Goal: Task Accomplishment & Management: Manage account settings

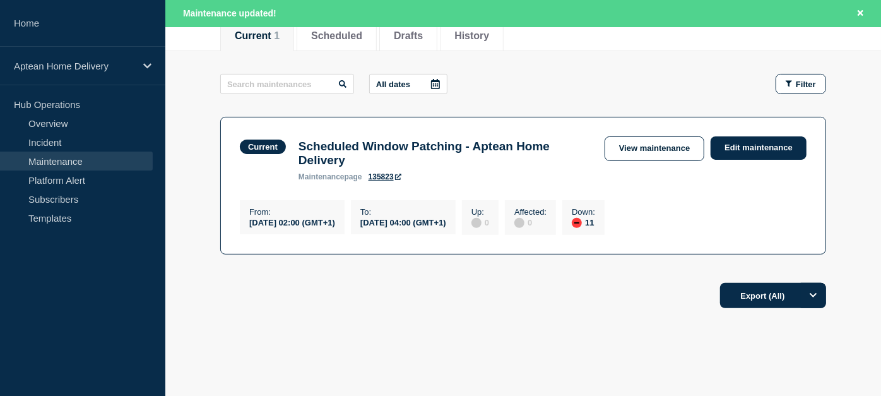
scroll to position [205, 0]
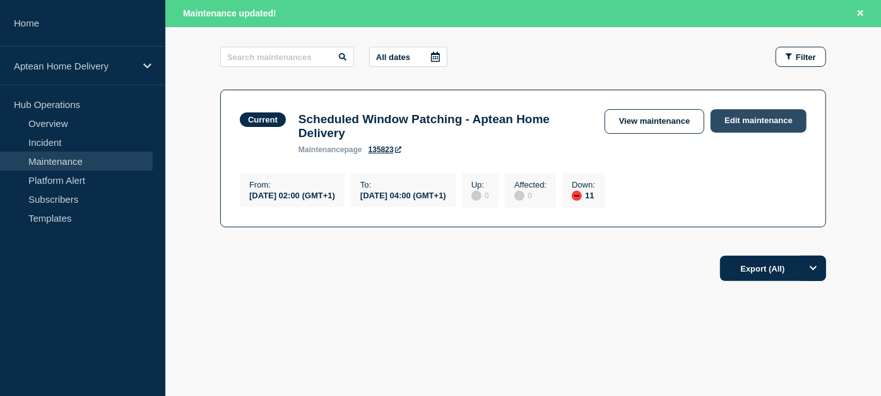
click at [743, 110] on link "Edit maintenance" at bounding box center [759, 120] width 96 height 23
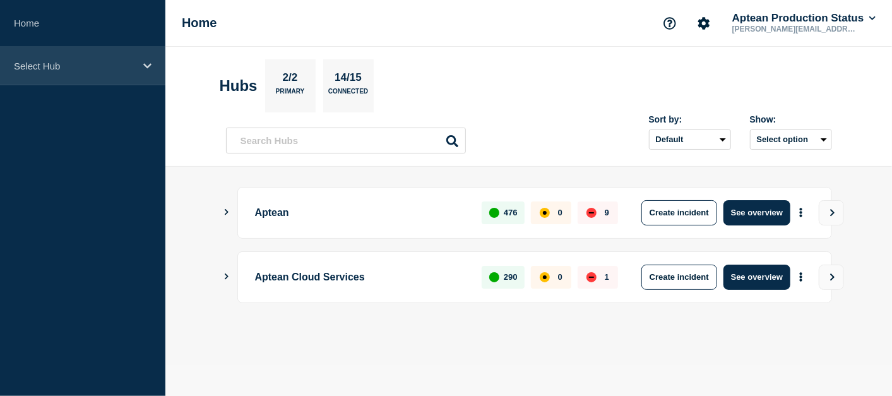
click at [117, 56] on div "Select Hub" at bounding box center [82, 66] width 165 height 39
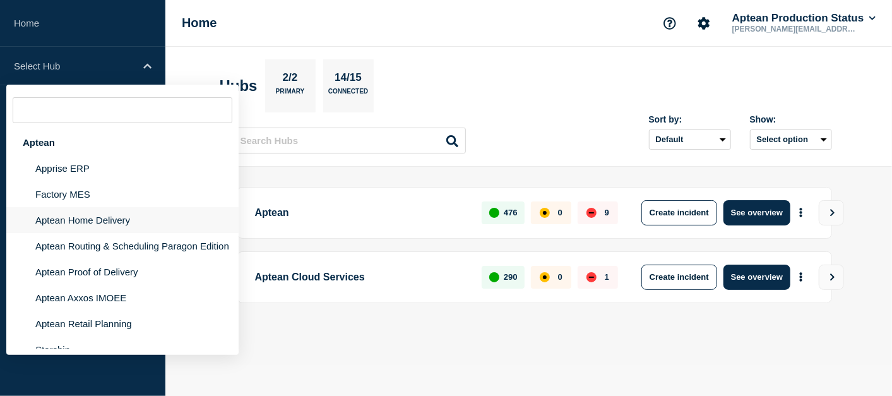
click at [131, 222] on li "Aptean Home Delivery" at bounding box center [122, 220] width 232 height 26
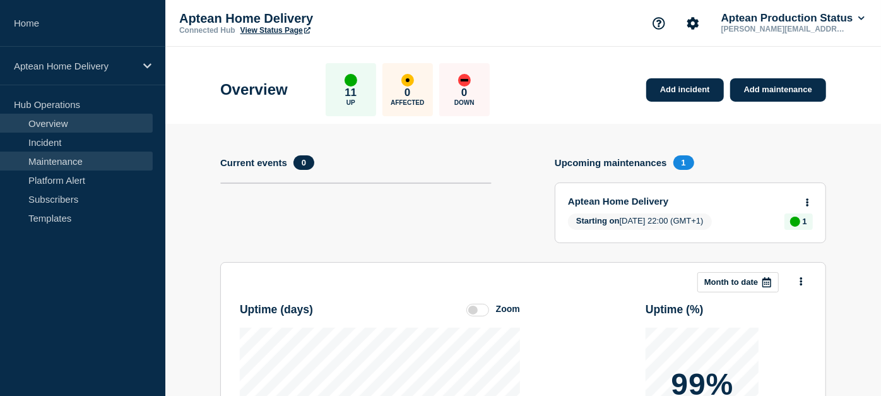
click at [98, 164] on link "Maintenance" at bounding box center [76, 160] width 153 height 19
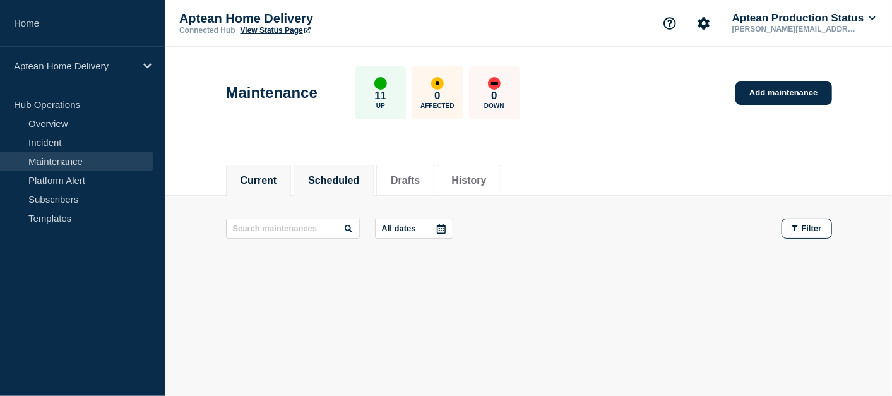
click at [343, 193] on li "Scheduled" at bounding box center [334, 180] width 80 height 31
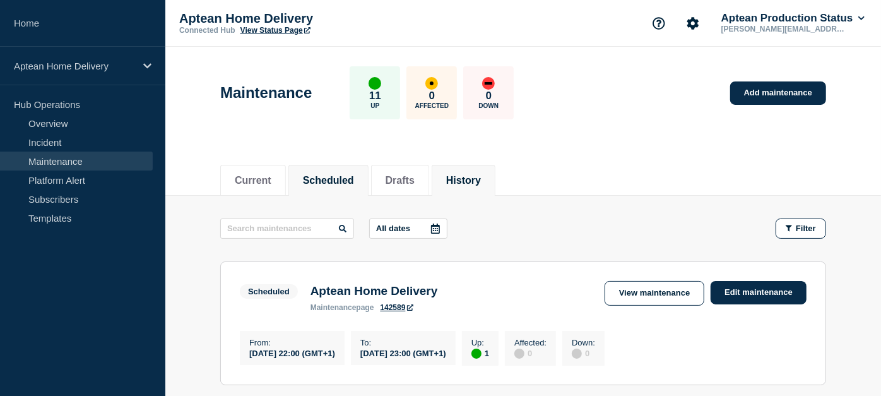
click at [481, 176] on button "History" at bounding box center [463, 180] width 35 height 11
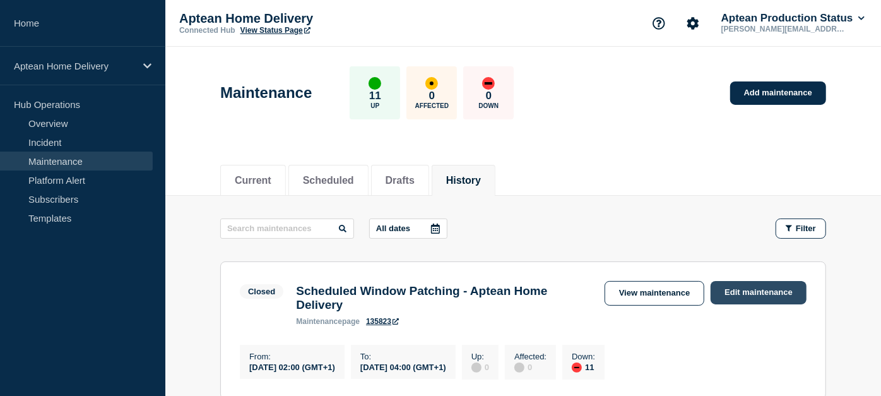
click at [757, 287] on link "Edit maintenance" at bounding box center [759, 292] width 96 height 23
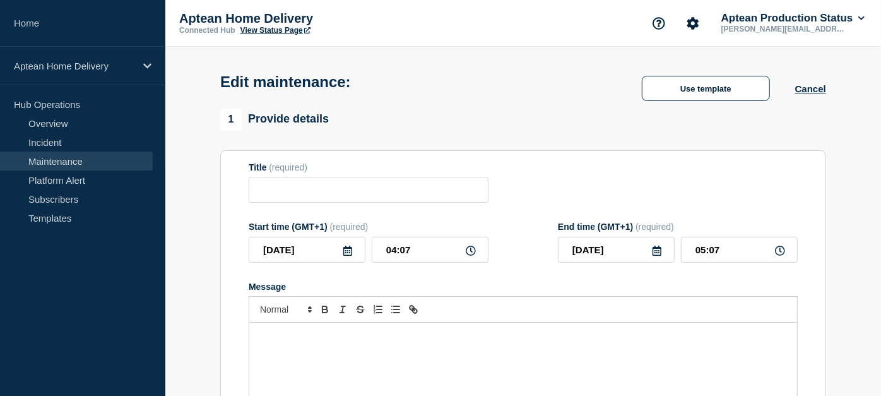
type input "Scheduled Window Patching - Aptean Home Delivery"
type input "02:00"
type input "04:00"
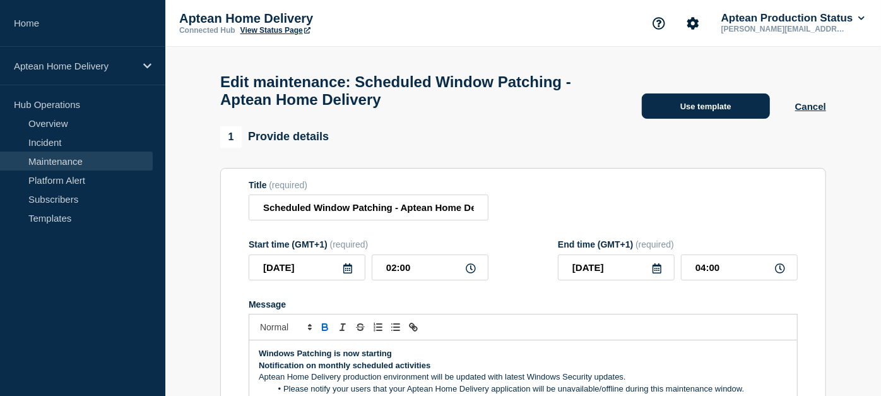
click at [716, 108] on button "Use template" at bounding box center [706, 105] width 128 height 25
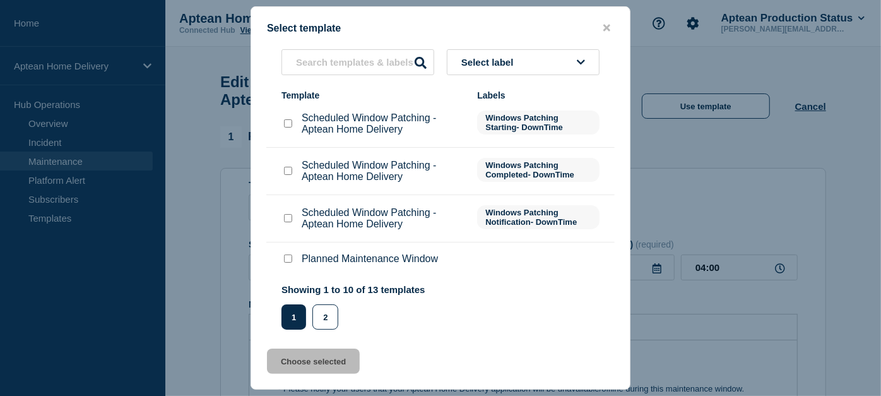
scroll to position [252, 0]
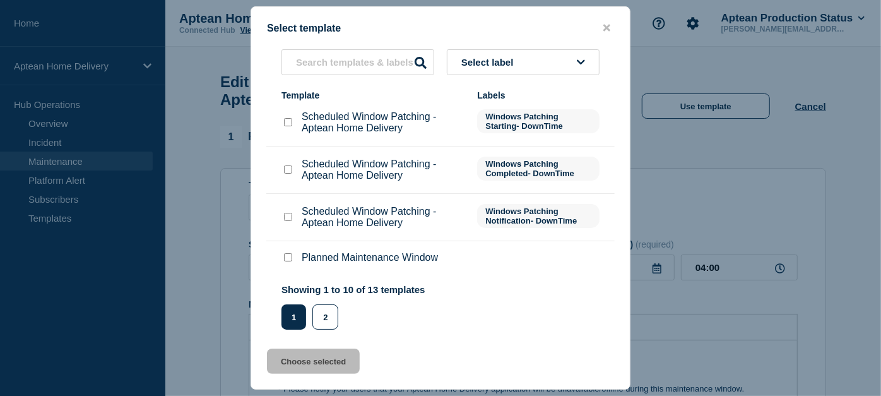
click at [287, 169] on input "Scheduled Window Patching - Aptean Home Delivery checkbox" at bounding box center [288, 169] width 8 height 8
checkbox input "true"
click at [309, 366] on button "Choose selected" at bounding box center [313, 360] width 93 height 25
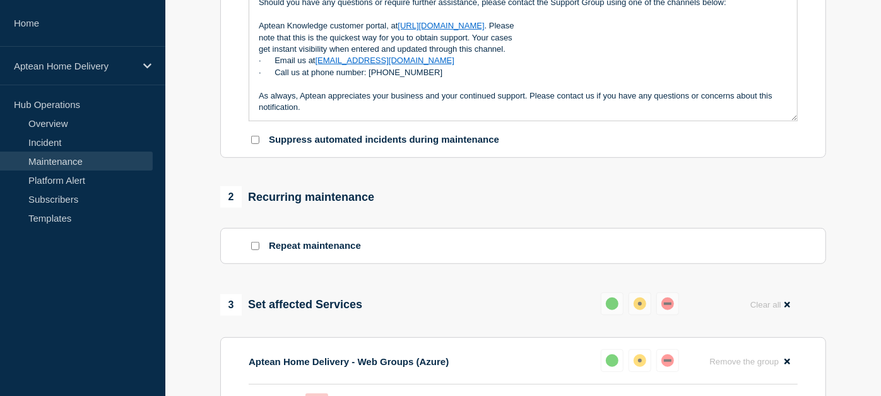
scroll to position [375, 0]
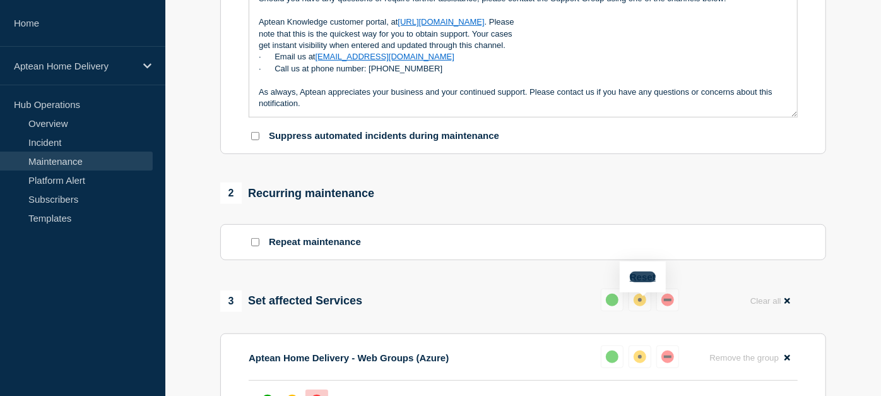
click at [645, 274] on button "Reset" at bounding box center [643, 276] width 26 height 11
click at [618, 306] on div "up" at bounding box center [617, 300] width 13 height 13
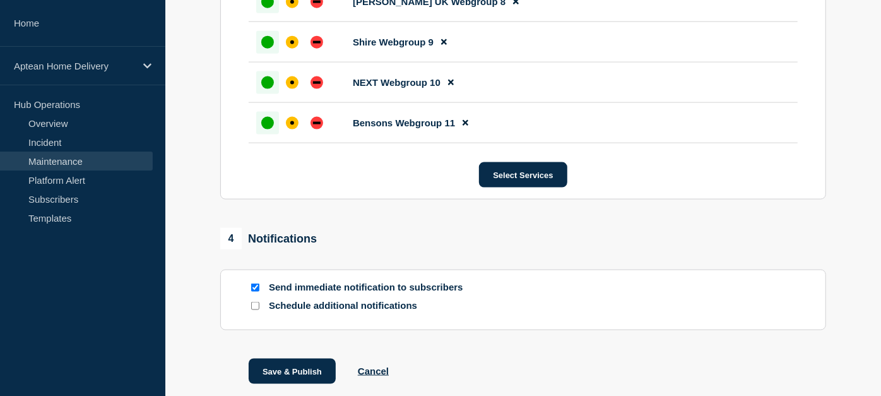
scroll to position [1136, 0]
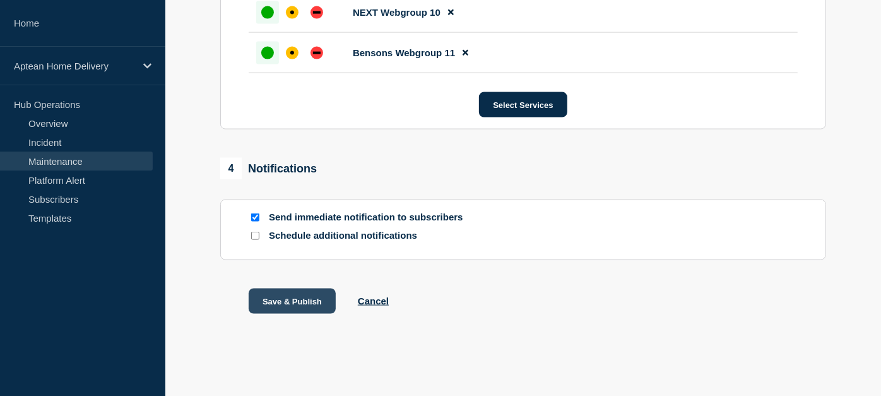
click at [291, 305] on button "Save & Publish" at bounding box center [292, 300] width 87 height 25
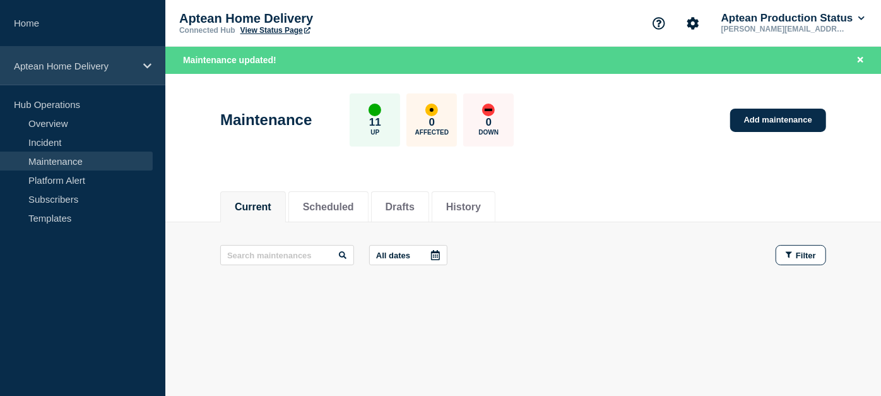
click at [105, 72] on div "Aptean Home Delivery" at bounding box center [82, 66] width 165 height 39
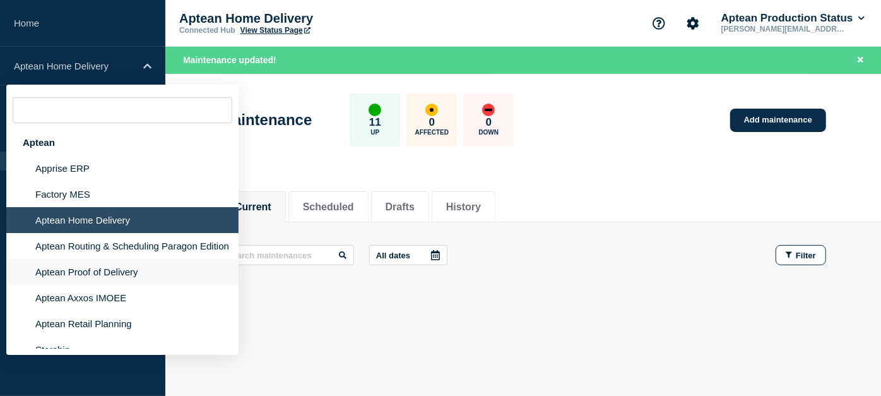
click at [108, 285] on li "Aptean Proof of Delivery" at bounding box center [122, 272] width 232 height 26
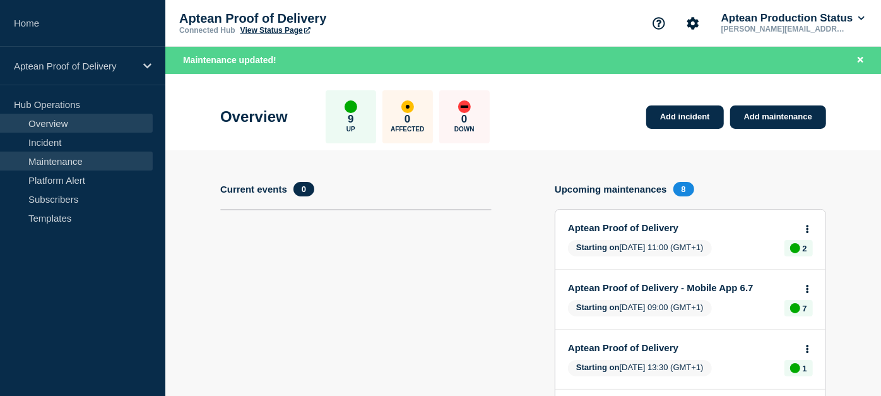
click at [75, 158] on link "Maintenance" at bounding box center [76, 160] width 153 height 19
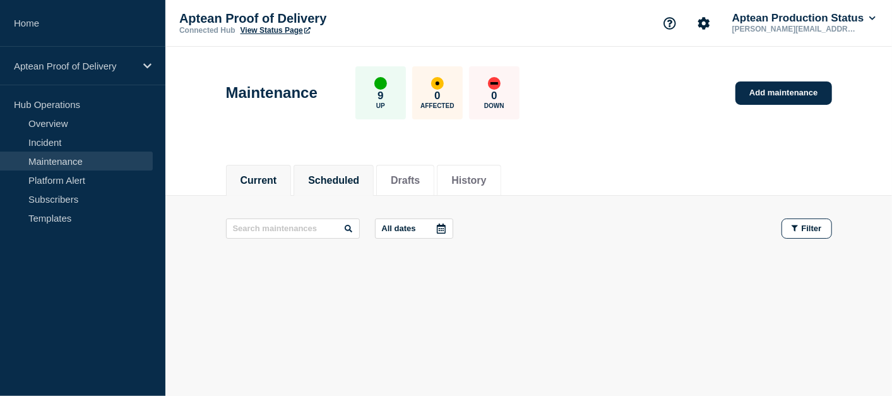
click at [342, 184] on button "Scheduled" at bounding box center [333, 180] width 51 height 11
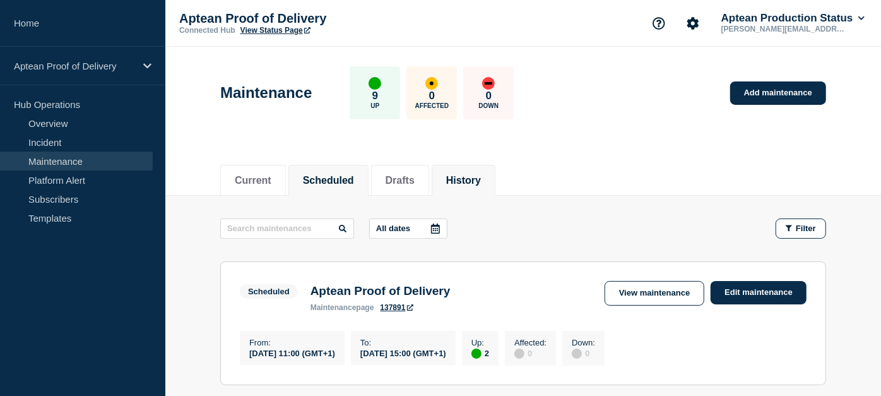
click at [480, 187] on li "History" at bounding box center [464, 180] width 64 height 31
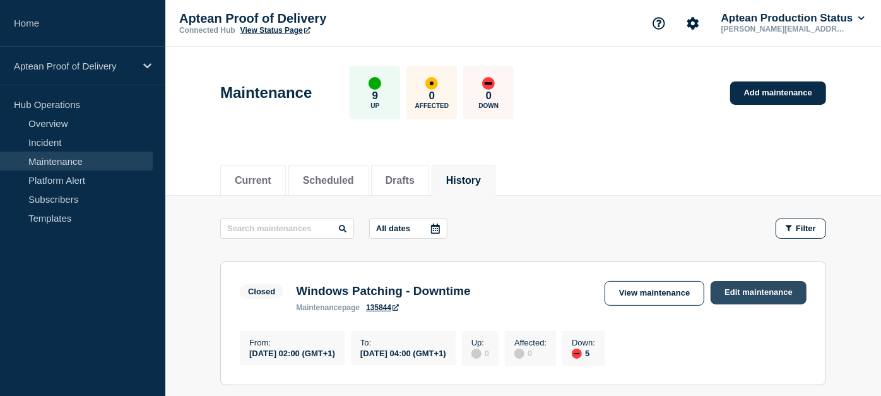
click at [761, 290] on link "Edit maintenance" at bounding box center [759, 292] width 96 height 23
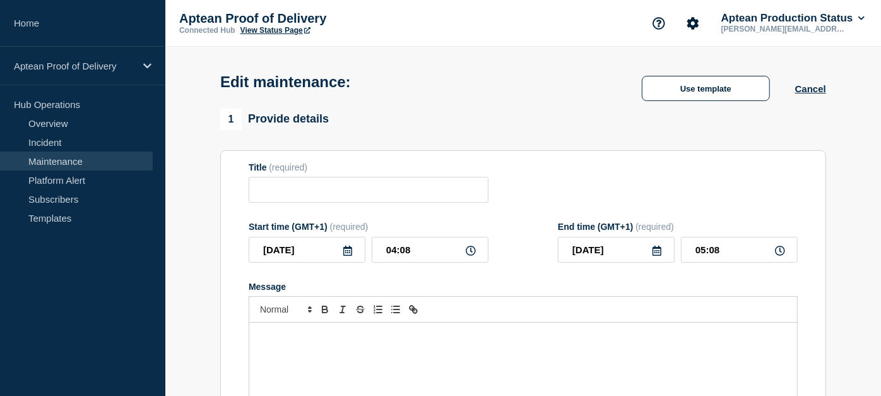
type input "Windows Patching - Downtime"
type input "02:00"
type input "04:00"
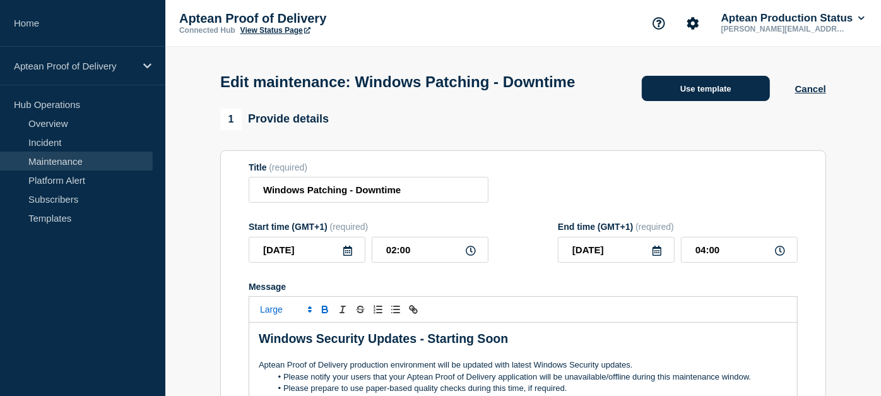
click at [715, 101] on button "Use template" at bounding box center [706, 88] width 128 height 25
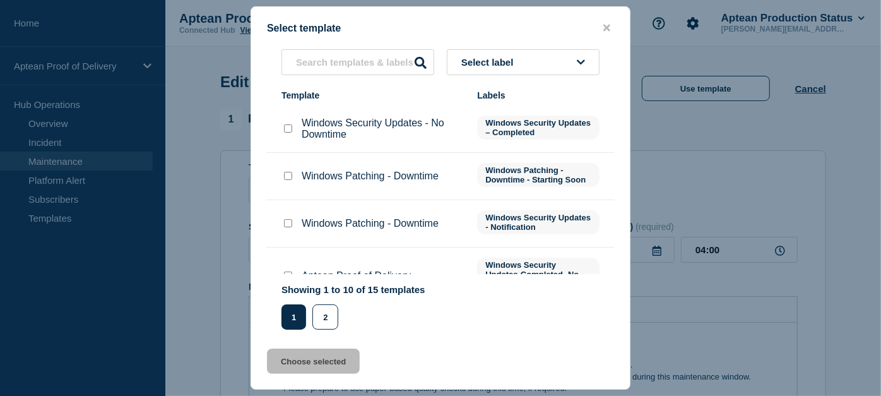
click at [286, 133] on input "Windows Security Updates - No Downtime checkbox" at bounding box center [288, 128] width 8 height 8
checkbox input "true"
click at [342, 361] on button "Choose selected" at bounding box center [313, 360] width 93 height 25
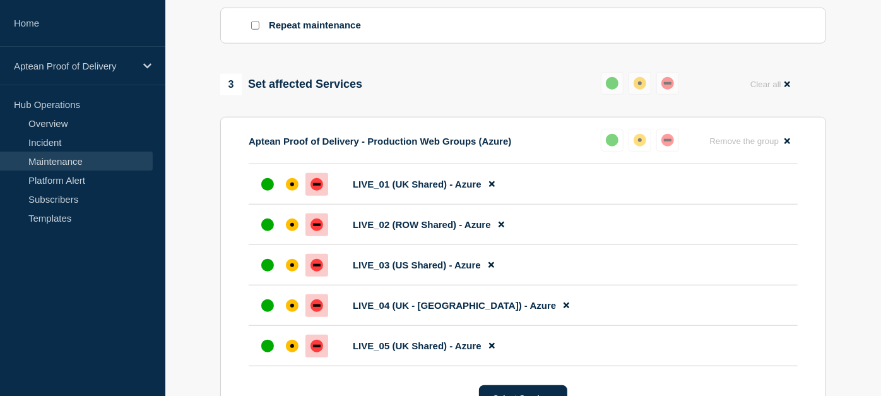
scroll to position [600, 0]
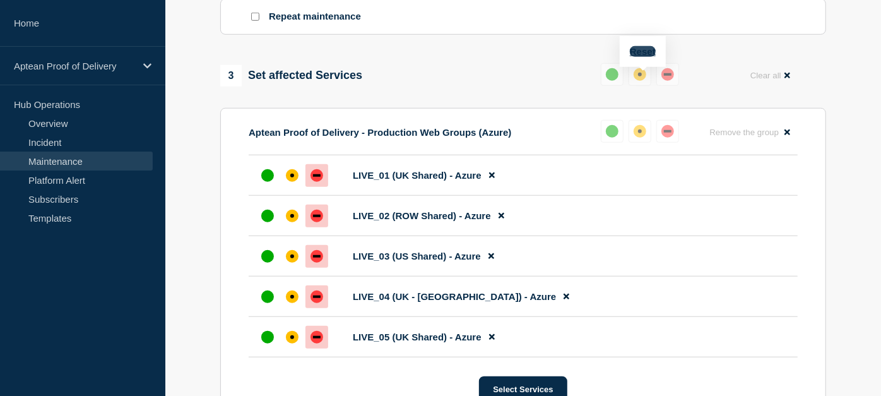
click at [648, 52] on button "Reset" at bounding box center [643, 51] width 26 height 11
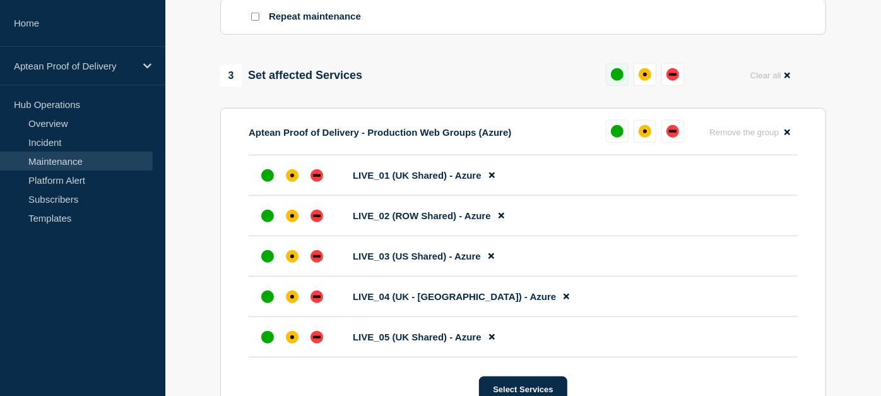
click at [617, 76] on div "up" at bounding box center [617, 74] width 13 height 13
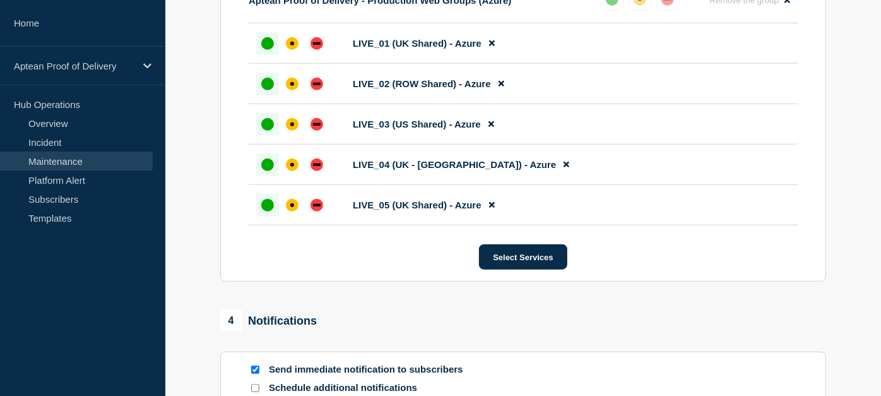
scroll to position [892, 0]
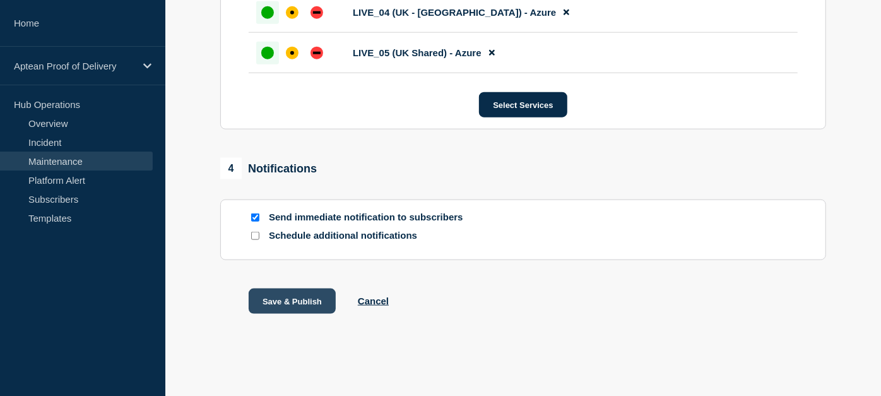
click at [285, 295] on button "Save & Publish" at bounding box center [292, 300] width 87 height 25
